Goal: Navigation & Orientation: Find specific page/section

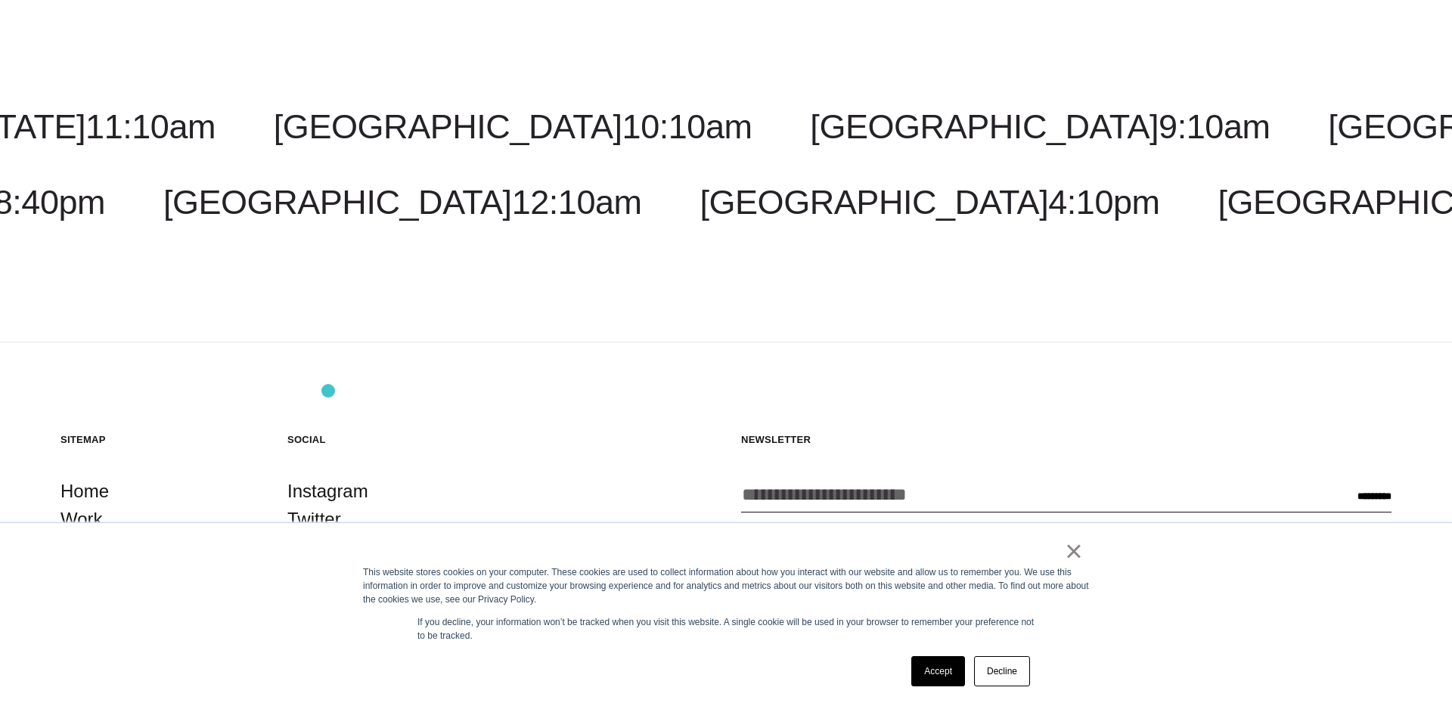
scroll to position [4856, 0]
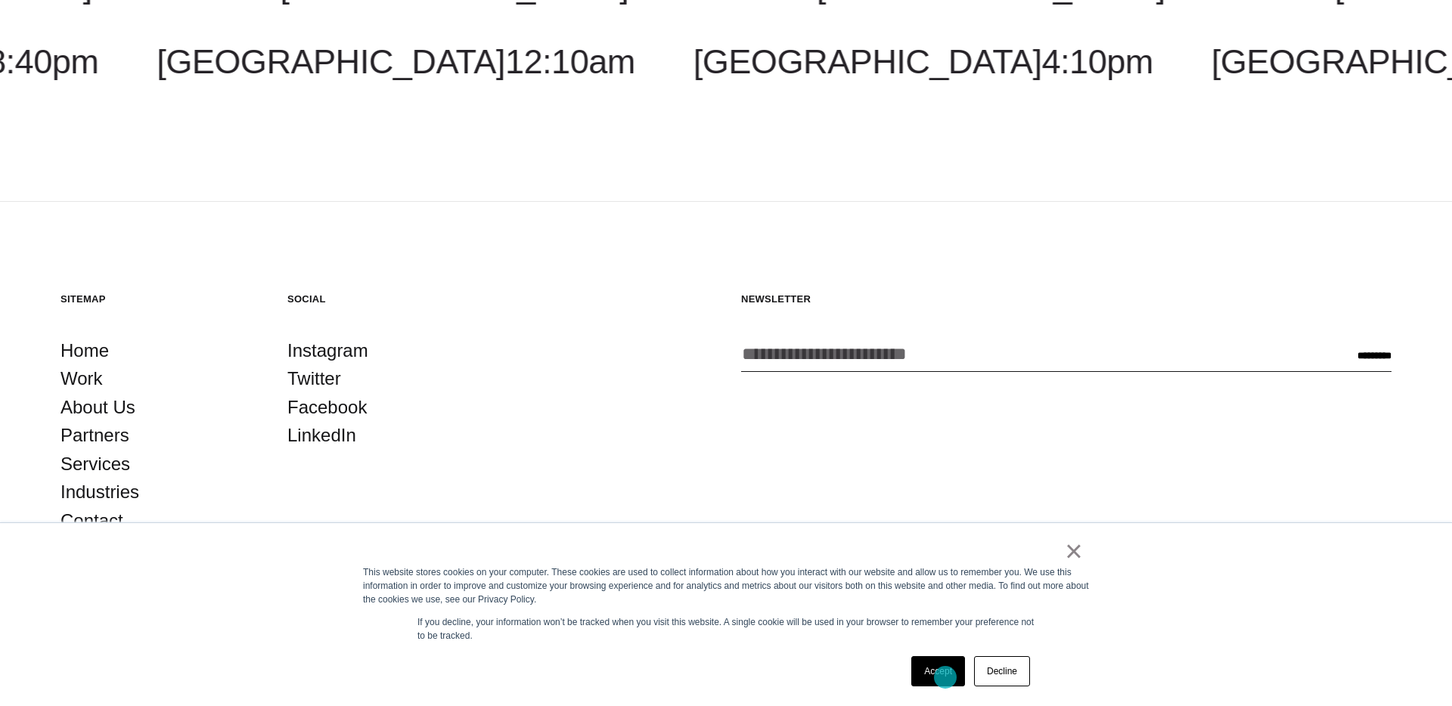
click at [945, 678] on link "Accept" at bounding box center [938, 671] width 54 height 30
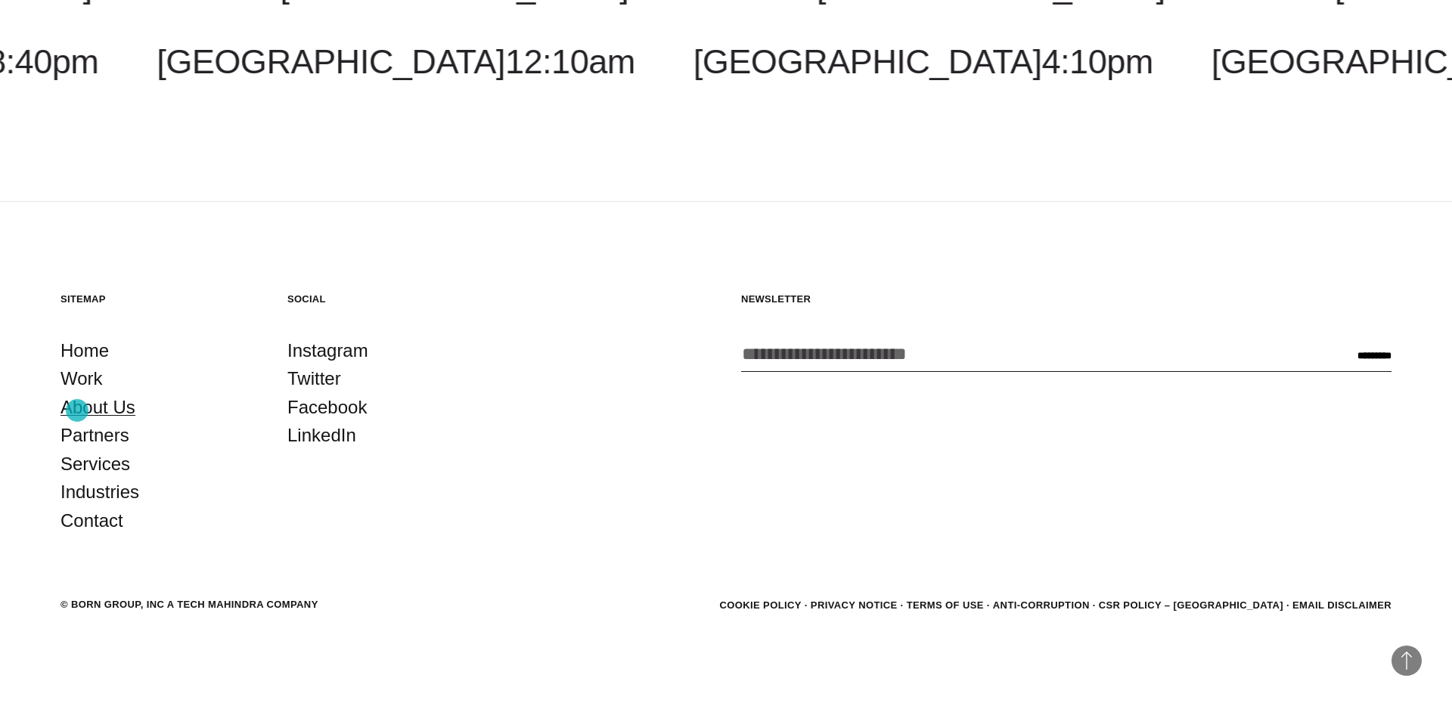
click at [77, 411] on link "About Us" at bounding box center [97, 407] width 75 height 29
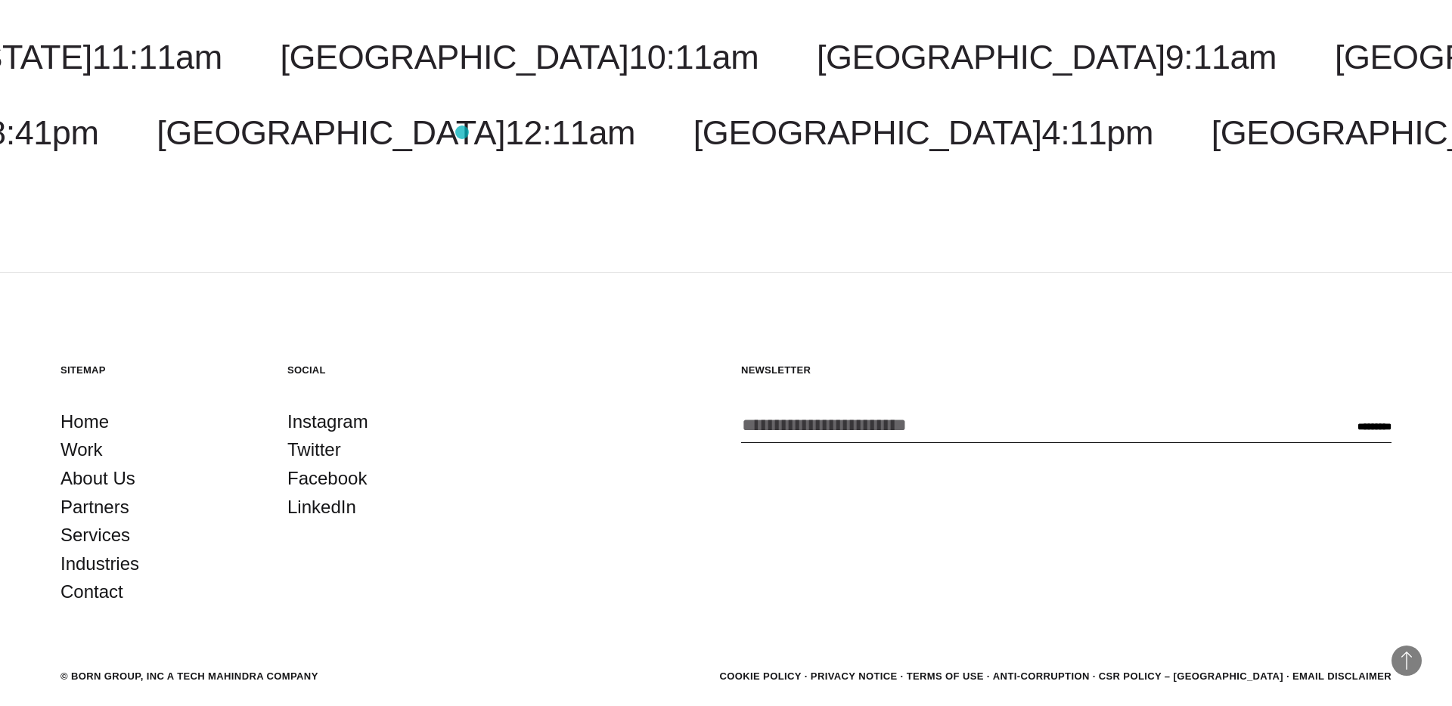
scroll to position [5793, 0]
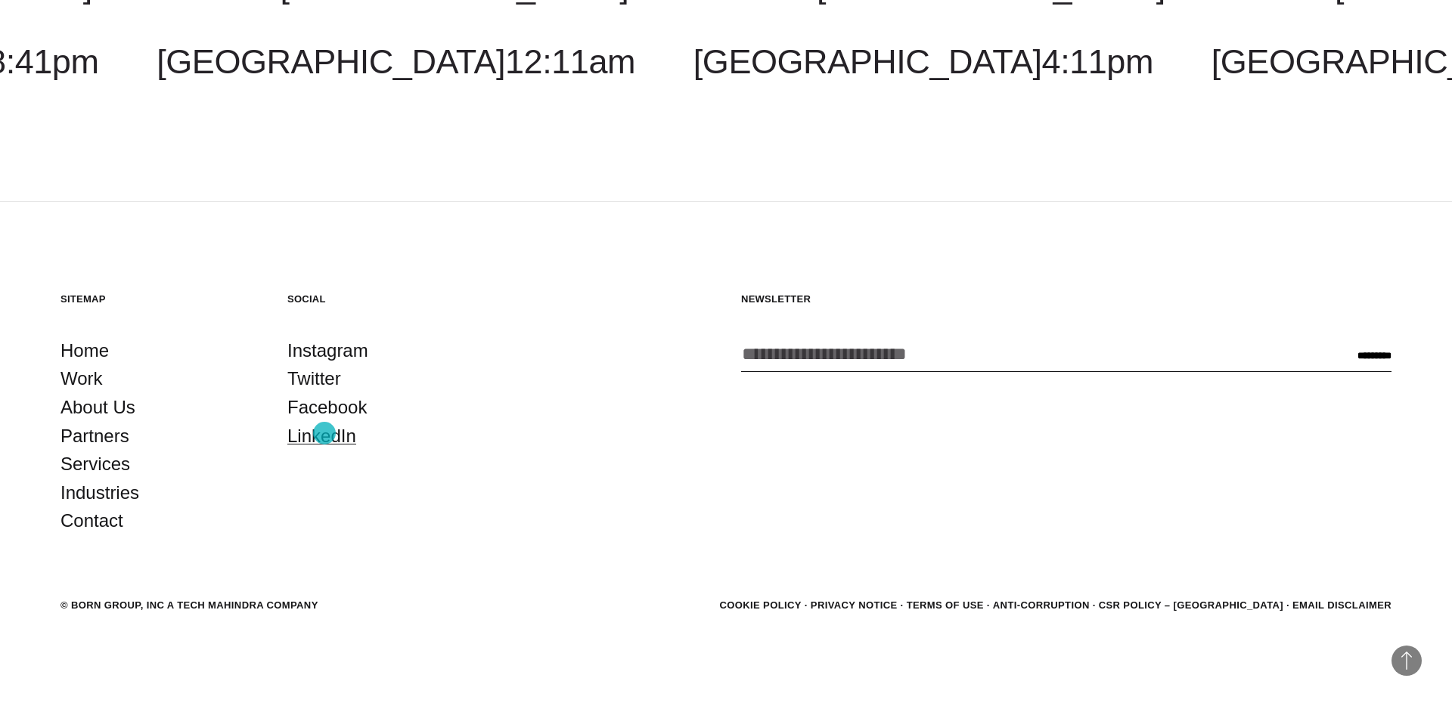
click at [324, 433] on link "LinkedIn" at bounding box center [321, 436] width 69 height 29
